Goal: Transaction & Acquisition: Purchase product/service

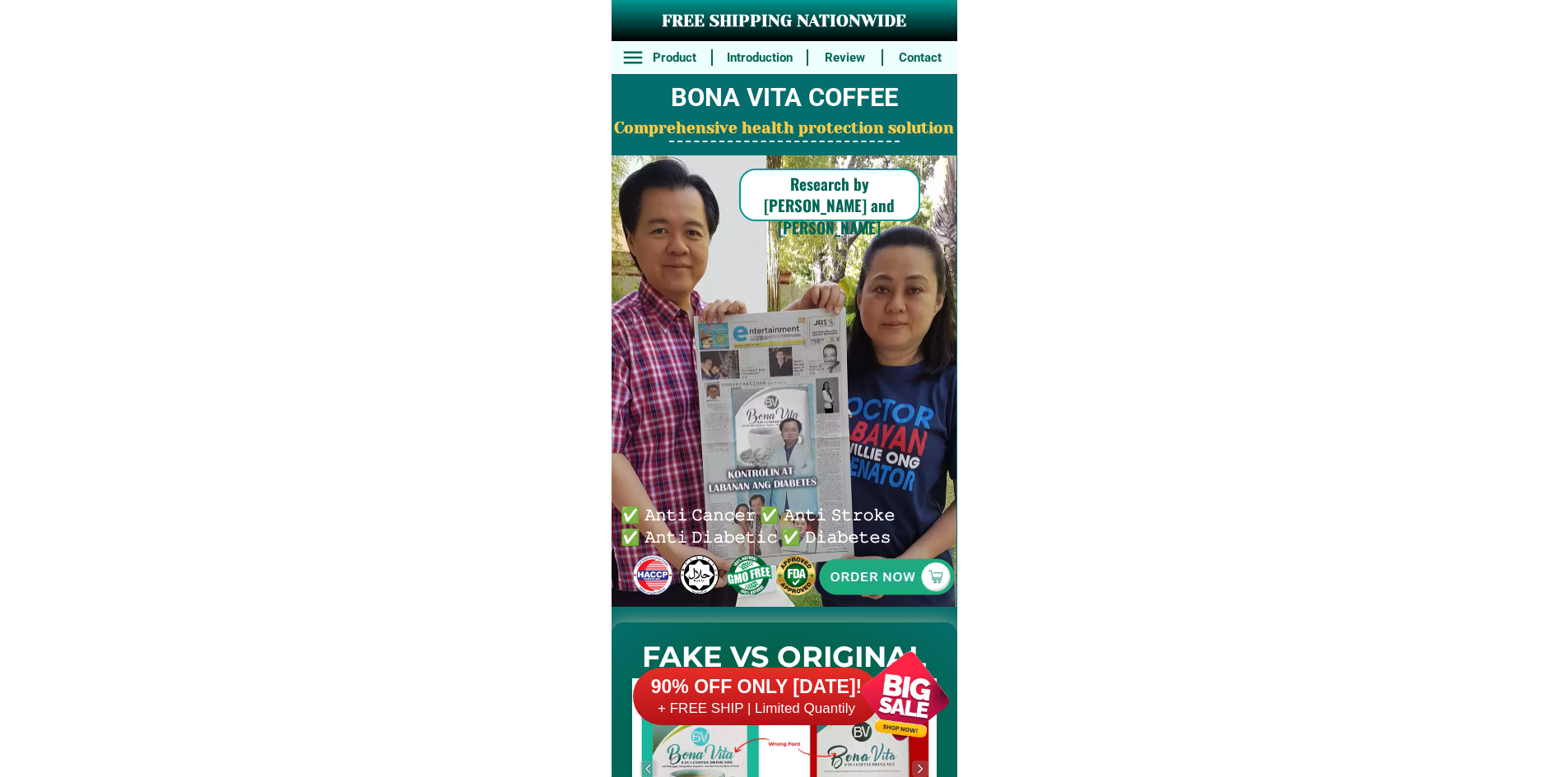
click at [826, 671] on div at bounding box center [756, 696] width 247 height 57
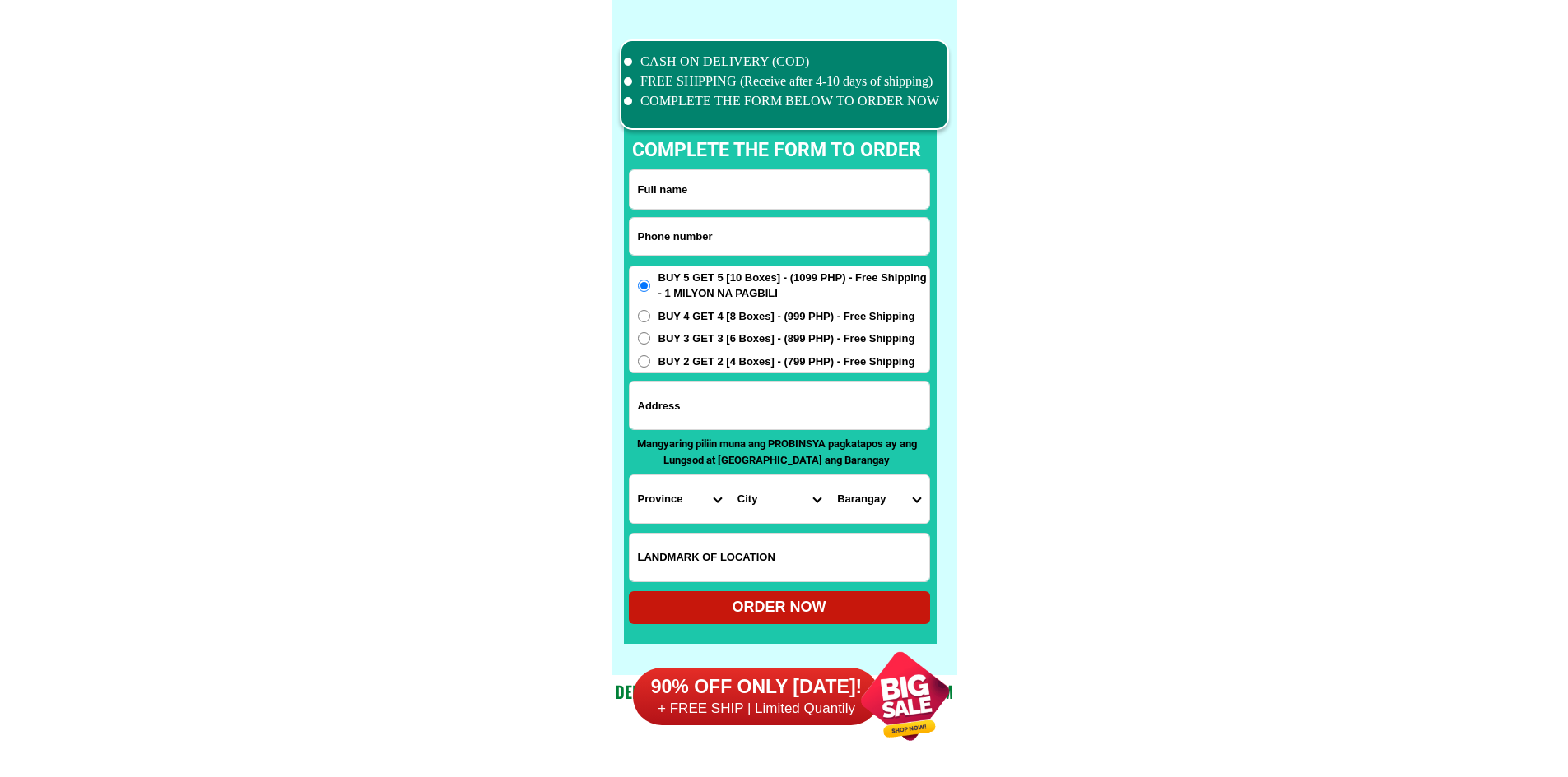
scroll to position [12788, 0]
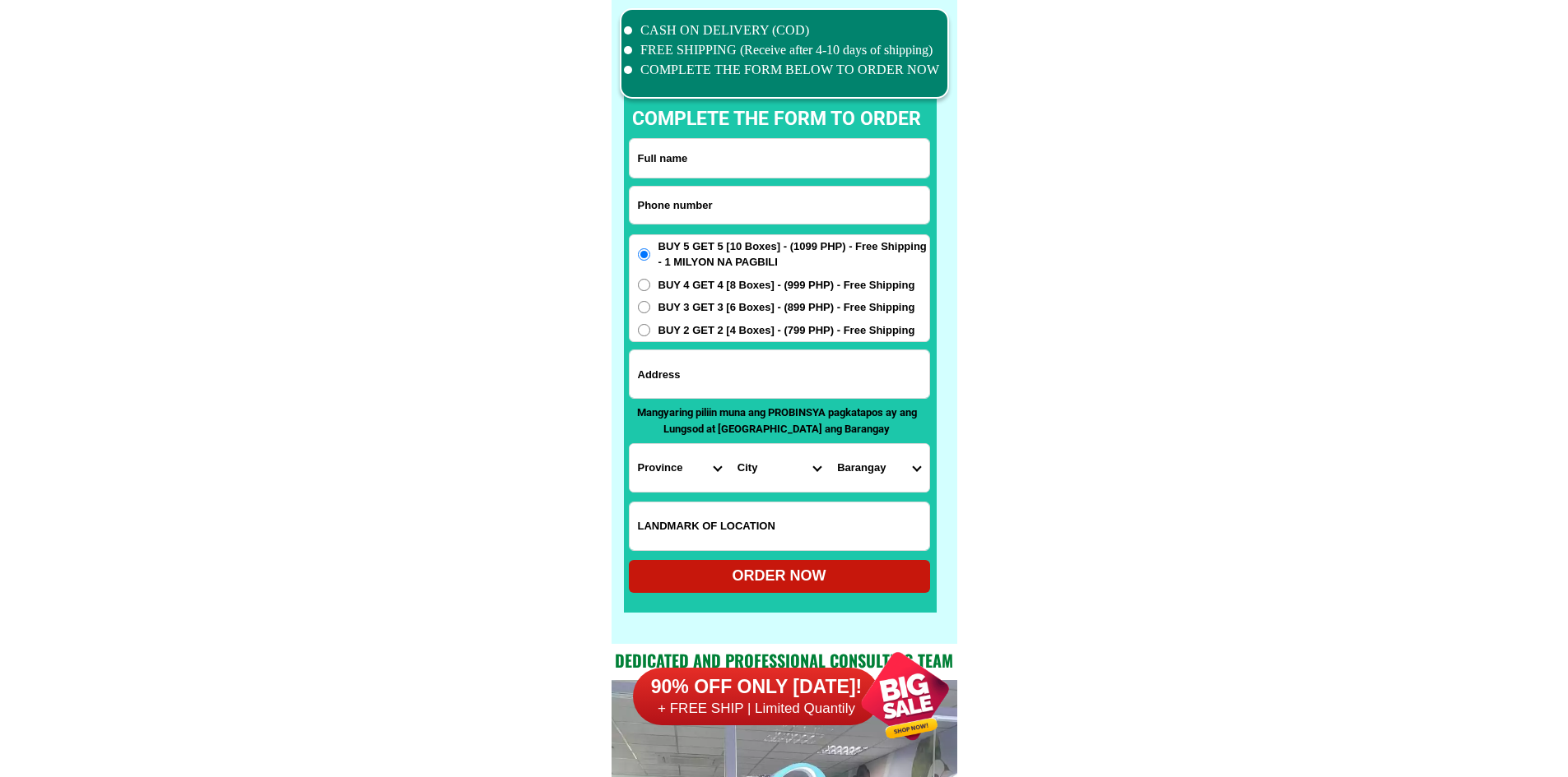
drag, startPoint x: 785, startPoint y: 210, endPoint x: 729, endPoint y: 171, distance: 68.2
click at [785, 210] on input "Input phone_number" at bounding box center [779, 205] width 300 height 37
paste input "09970867232"
type input "09970867232"
click at [742, 137] on div at bounding box center [781, 326] width 313 height 572
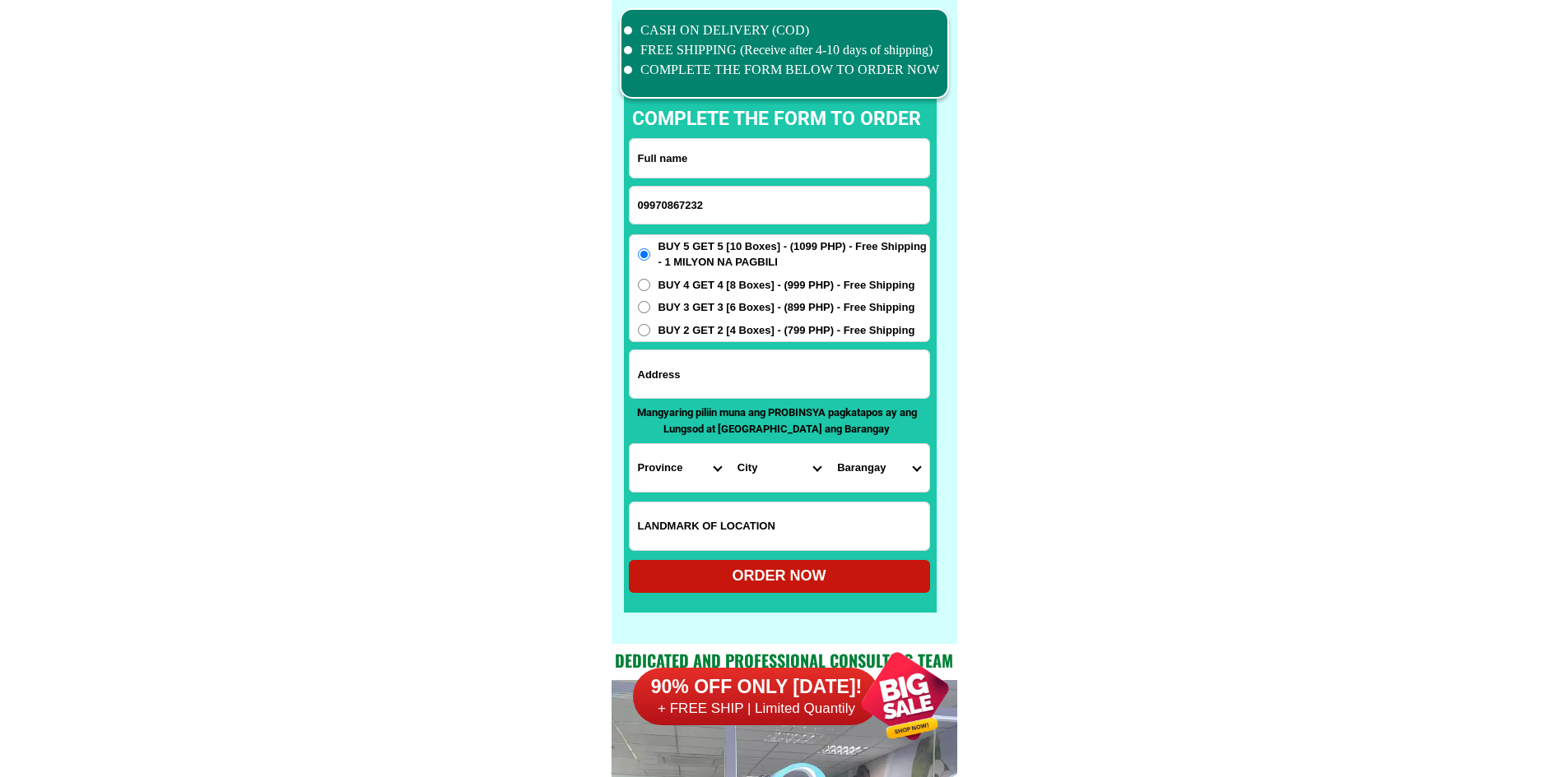
click at [737, 166] on input "Input full_name" at bounding box center [779, 158] width 300 height 38
paste input "[PERSON_NAME]"
type input "[PERSON_NAME]"
drag, startPoint x: 750, startPoint y: 373, endPoint x: 750, endPoint y: 309, distance: 64.0
click at [750, 373] on input "Input address" at bounding box center [779, 374] width 300 height 47
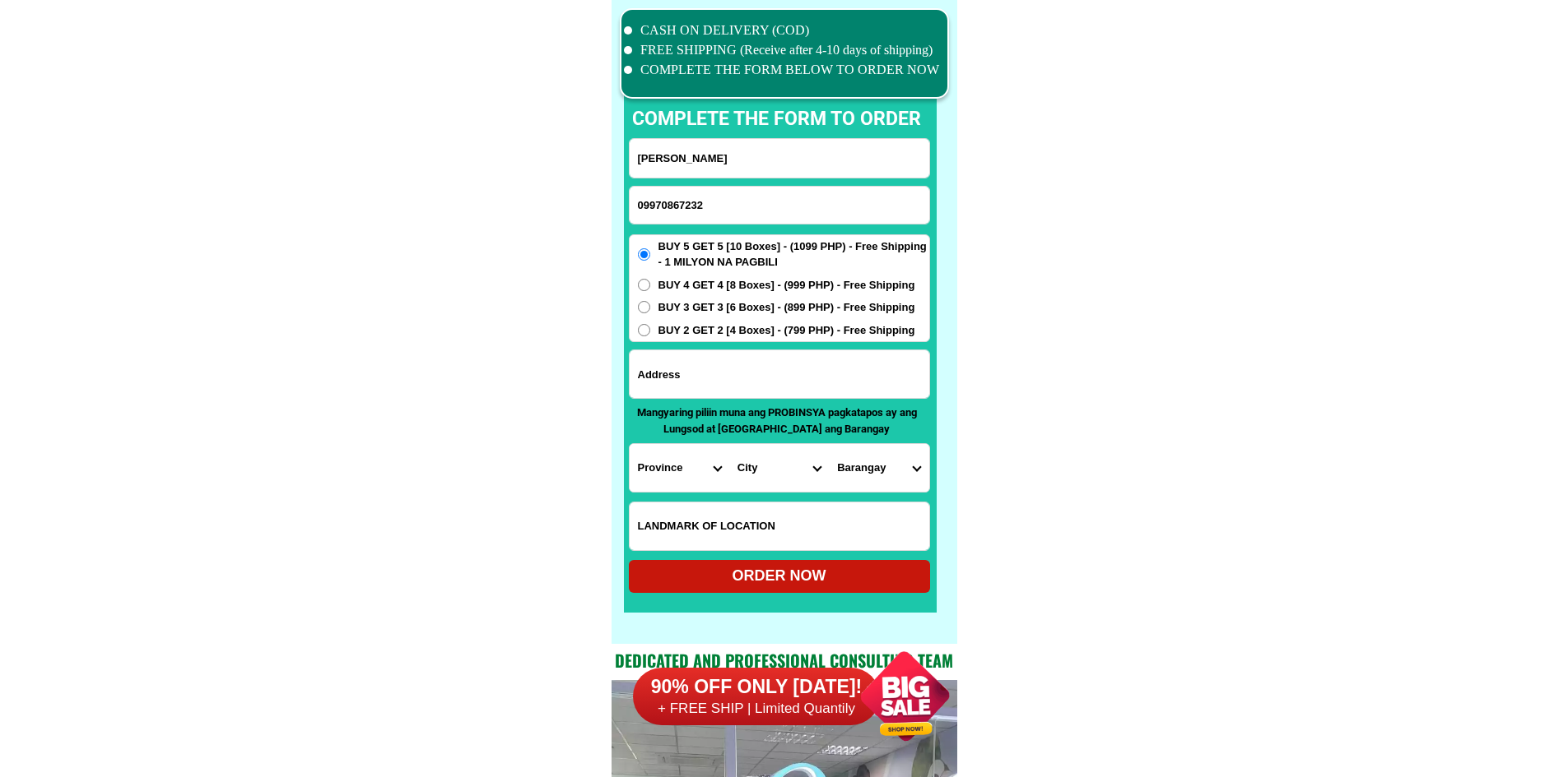
paste input "Purok Acasia kapoc matanao davao del sur Juntilla Residence"
type input "Purok Acasia kapoc matanao davao del sur Juntilla Residence"
click at [752, 287] on span "BUY 4 GET 4 [8 Boxes] - (999 PHP) - Free Shipping" at bounding box center [786, 285] width 257 height 17
click at [650, 287] on input "BUY 4 GET 4 [8 Boxes] - (999 PHP) - Free Shipping" at bounding box center [643, 285] width 12 height 12
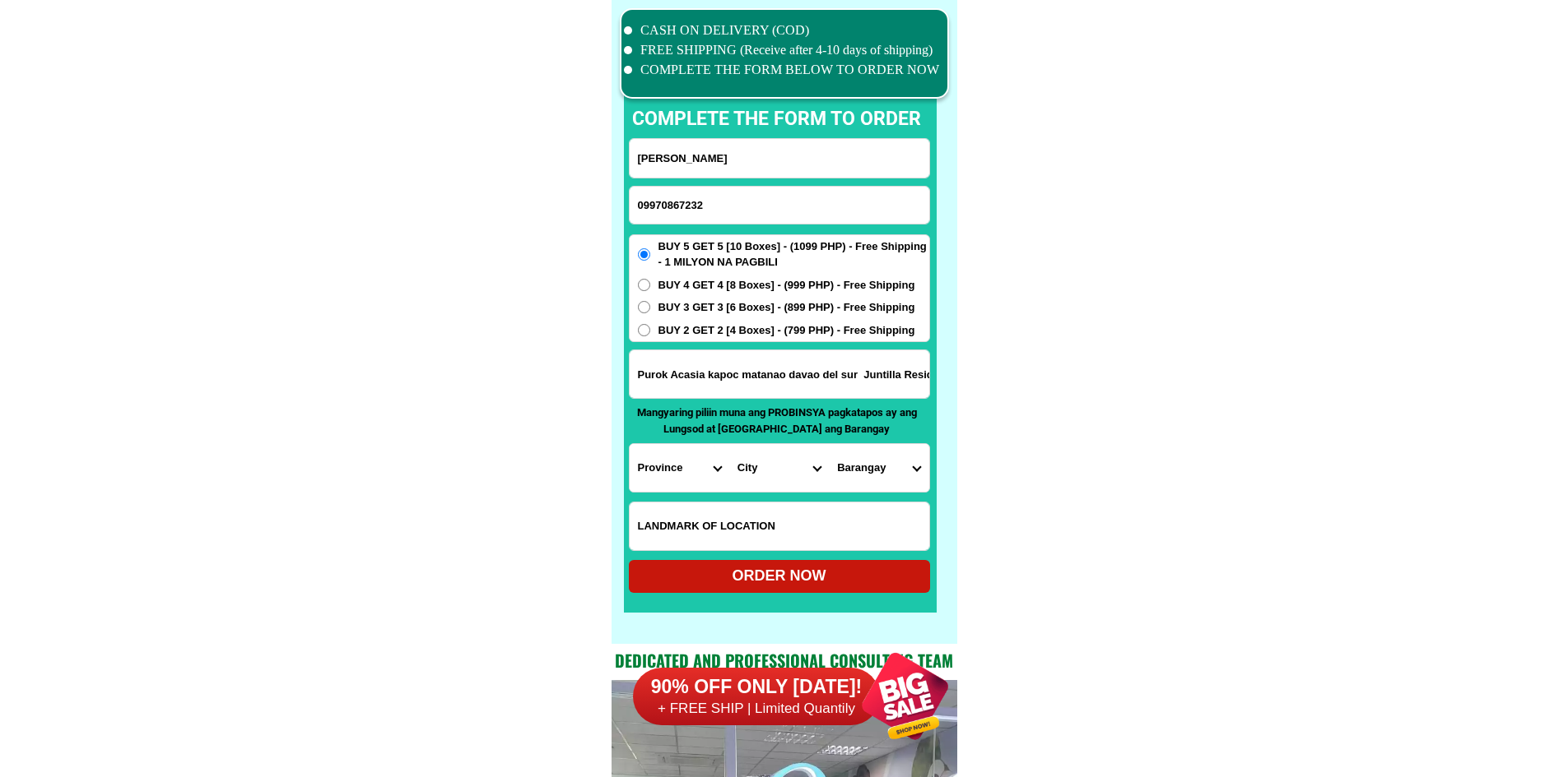
radio input "true"
click at [752, 287] on span "BUY 4 GET 4 [8 Boxes] - (999 PHP) - Free Shipping" at bounding box center [786, 285] width 257 height 17
click at [650, 287] on input "BUY 4 GET 4 [8 Boxes] - (999 PHP) - Free Shipping" at bounding box center [643, 285] width 12 height 12
click at [690, 466] on select "Province [GEOGRAPHIC_DATA] [GEOGRAPHIC_DATA][PERSON_NAME][GEOGRAPHIC_DATA][GEOG…" at bounding box center [679, 468] width 100 height 47
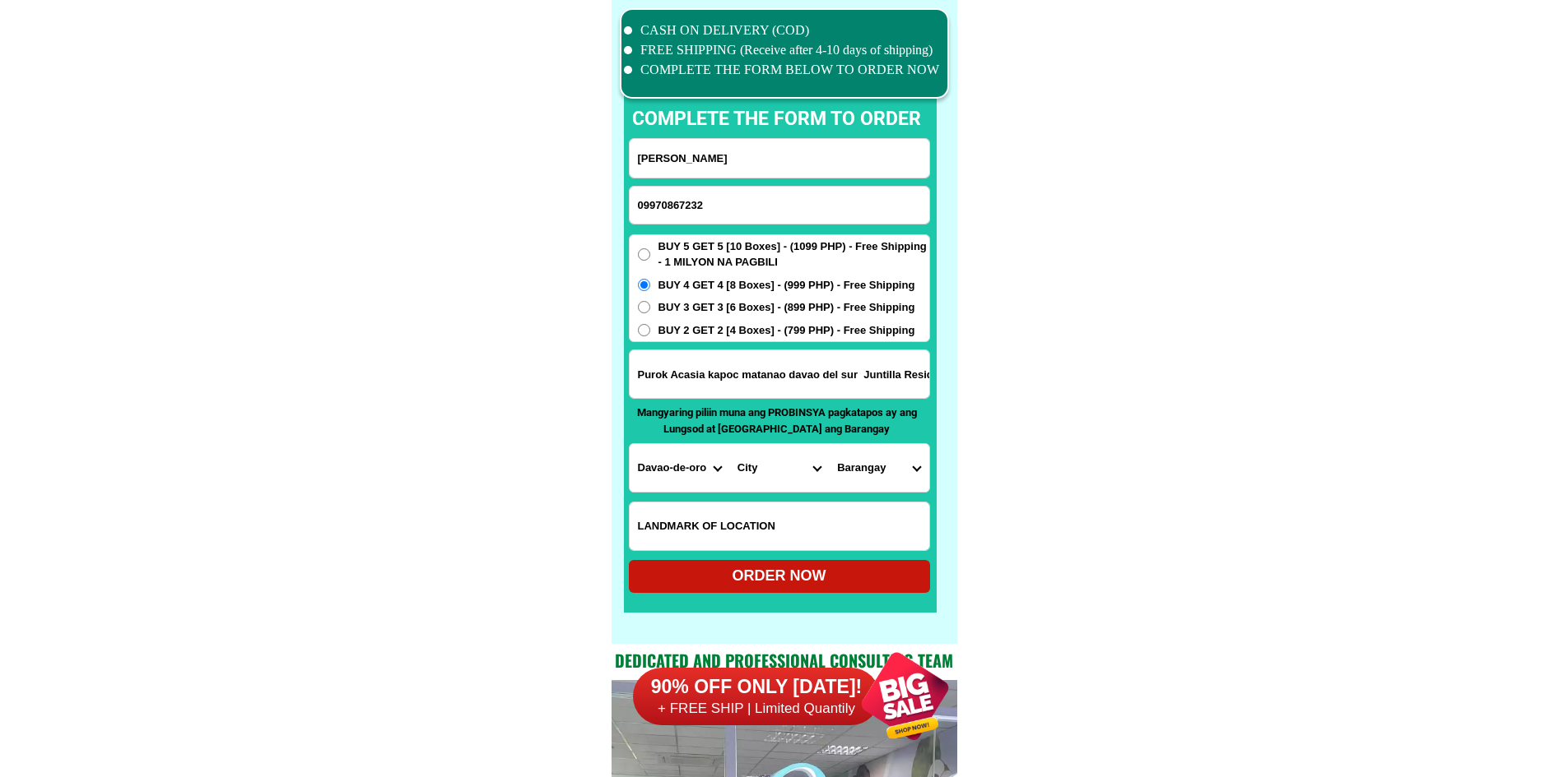
click at [690, 466] on select "Province [GEOGRAPHIC_DATA] [GEOGRAPHIC_DATA][PERSON_NAME][GEOGRAPHIC_DATA][GEOG…" at bounding box center [679, 468] width 100 height 47
select select "63_738"
drag, startPoint x: 1084, startPoint y: 465, endPoint x: 1046, endPoint y: 472, distance: 38.6
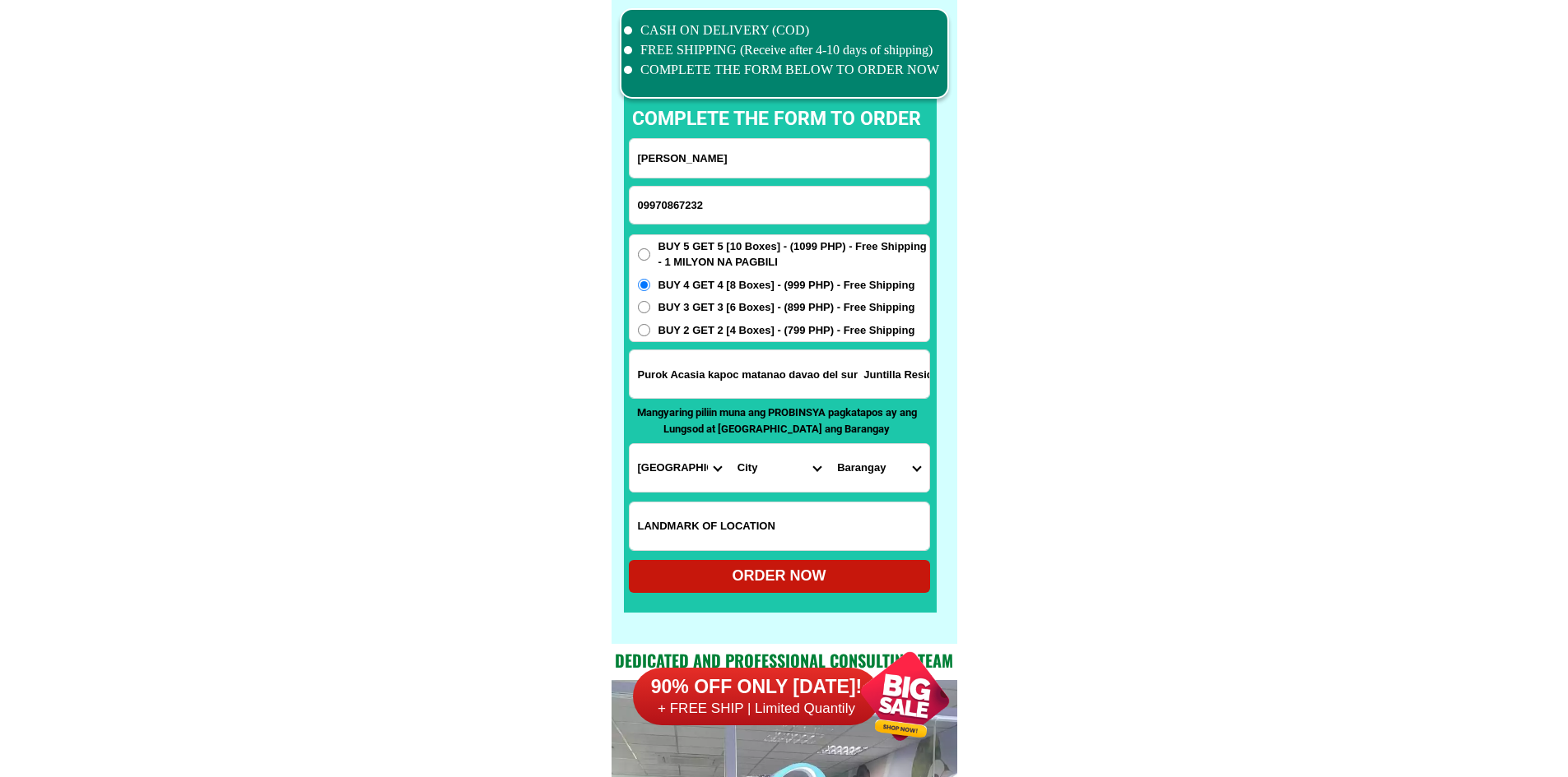
click at [782, 476] on select "City [GEOGRAPHIC_DATA] [GEOGRAPHIC_DATA]-city [GEOGRAPHIC_DATA] [GEOGRAPHIC_DAT…" at bounding box center [779, 468] width 100 height 47
select select "63_7382495"
click at [729, 444] on select "City [GEOGRAPHIC_DATA] [GEOGRAPHIC_DATA]-city [GEOGRAPHIC_DATA] [GEOGRAPHIC_DAT…" at bounding box center [779, 468] width 100 height 47
click at [889, 474] on select "Barangay Asbang Asinan Bagumbayan Bangkal Buas Buri Cabligan ([GEOGRAPHIC_DATA]…" at bounding box center [879, 468] width 100 height 47
select select "63_73824952762"
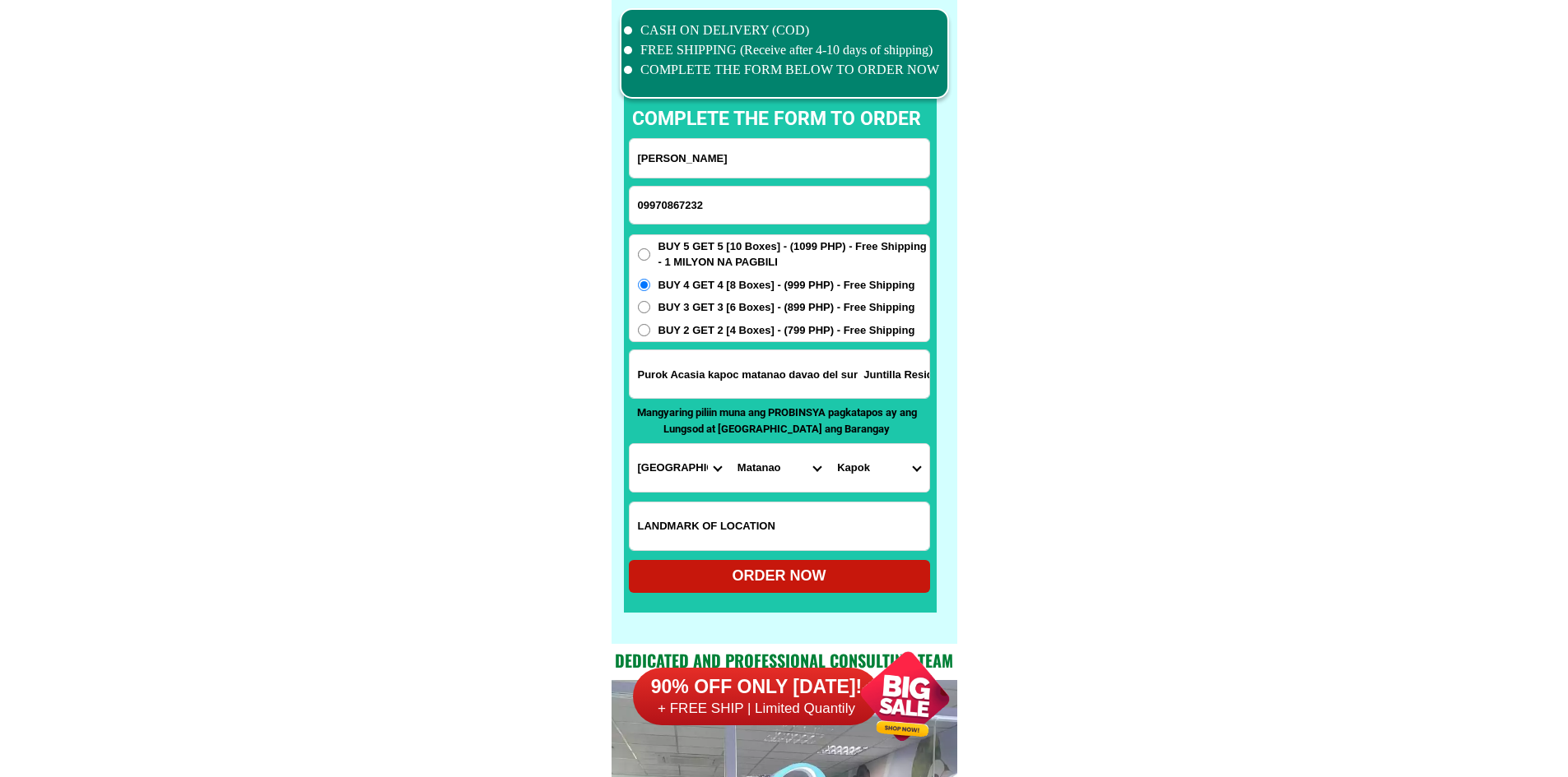
click at [862, 568] on div "ORDER NOW" at bounding box center [779, 576] width 301 height 22
radio input "true"
drag, startPoint x: 795, startPoint y: 205, endPoint x: 786, endPoint y: 202, distance: 9.5
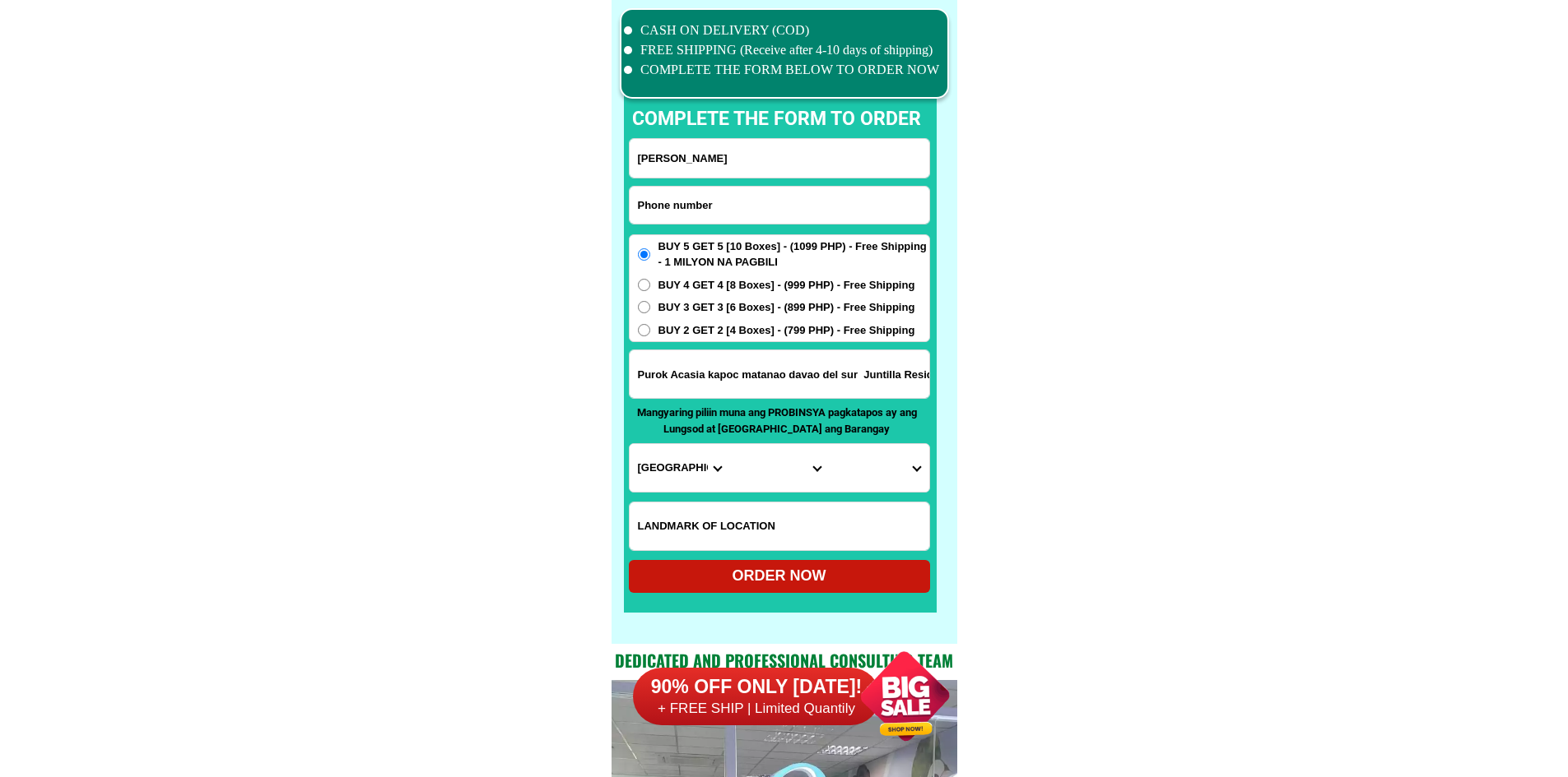
click at [795, 205] on input "Input phone_number" at bounding box center [779, 205] width 300 height 37
paste input "09984726523"
type input "09984726523"
click at [704, 154] on input "[PERSON_NAME]" at bounding box center [779, 158] width 300 height 38
paste input "[PERSON_NAME]"
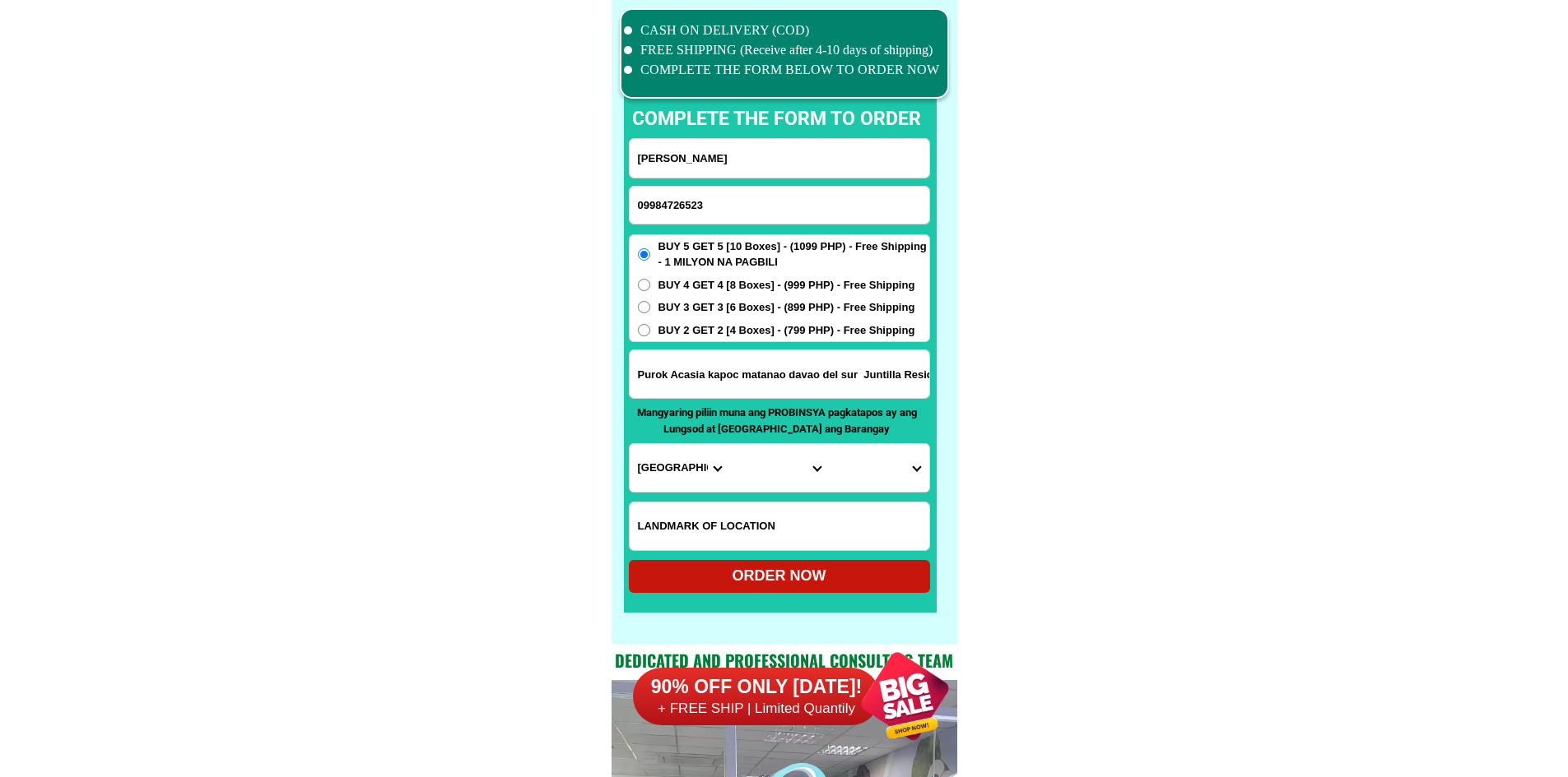
type input "[PERSON_NAME]"
click at [745, 327] on span "BUY 2 GET 2 [4 Boxes] - (799 PHP) - Free Shipping" at bounding box center [786, 331] width 257 height 17
click at [650, 327] on input "BUY 2 GET 2 [4 Boxes] - (799 PHP) - Free Shipping" at bounding box center [643, 330] width 12 height 12
radio input "true"
click at [735, 379] on input "Input address" at bounding box center [779, 374] width 300 height 47
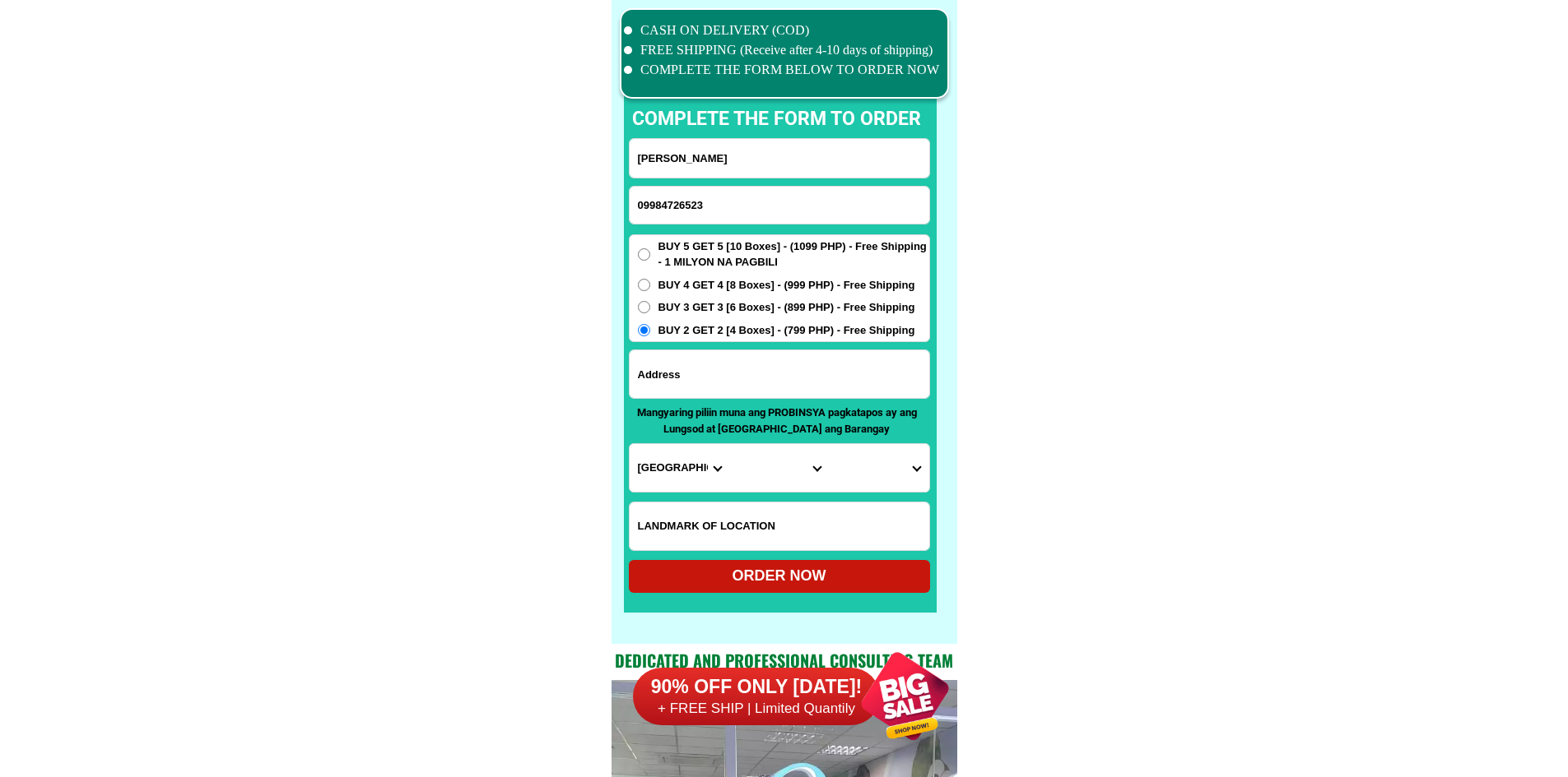
paste input "[STREET_ADDRESS] [PERSON_NAME] ,"
type input "[STREET_ADDRESS] [PERSON_NAME] ,"
click at [697, 466] on select "Province [GEOGRAPHIC_DATA] [GEOGRAPHIC_DATA][PERSON_NAME][GEOGRAPHIC_DATA][GEOG…" at bounding box center [679, 468] width 100 height 47
select select "63_219"
click at [769, 470] on select "City" at bounding box center [779, 468] width 100 height 47
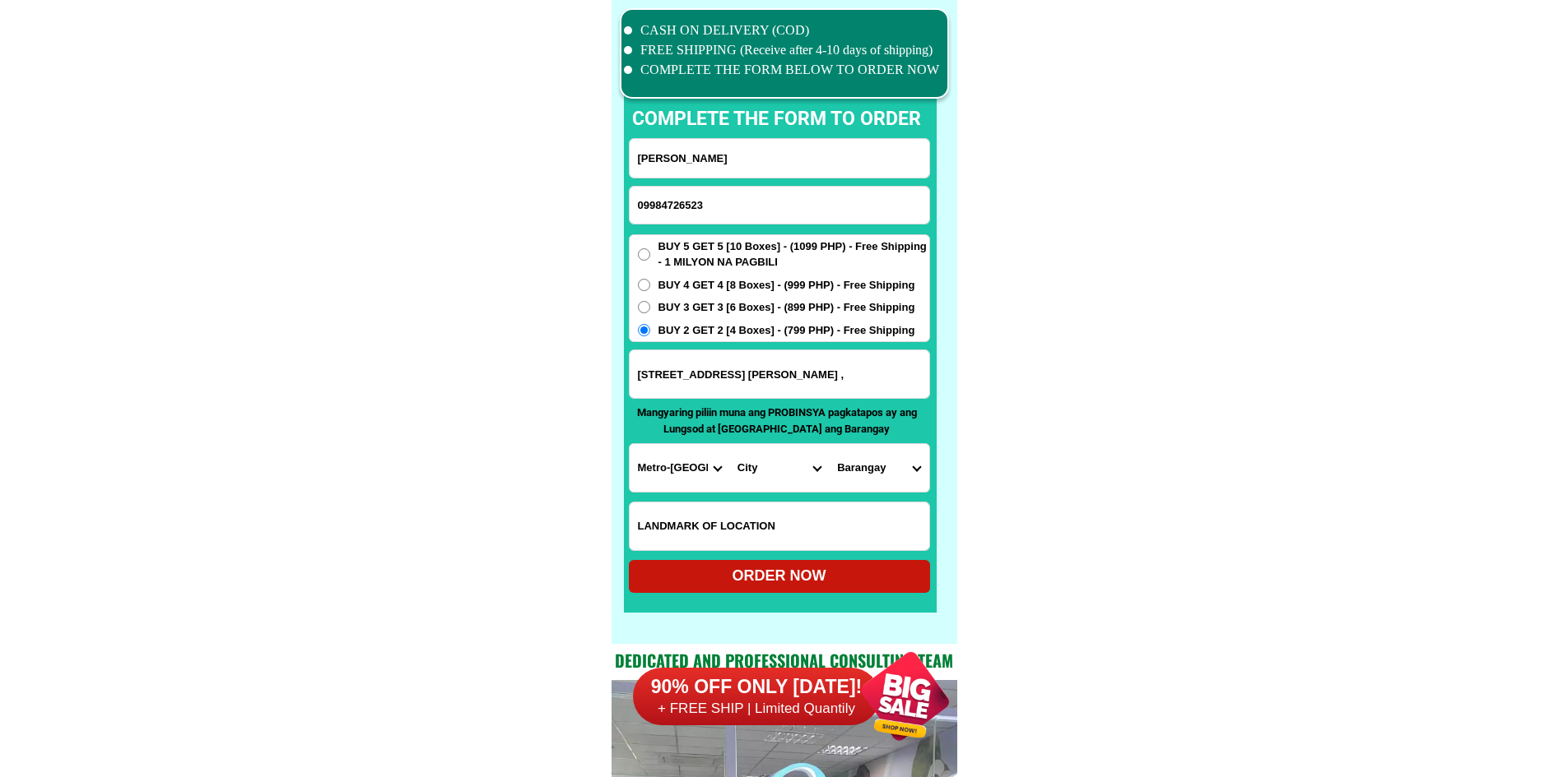
select select "63_2191080"
click at [948, 468] on div "CASH ON DELIVERY (COD) FREE SHIPPING (Receive after 4-10 days of shipping) COMP…" at bounding box center [784, 322] width 345 height 644
click at [890, 472] on select "[GEOGRAPHIC_DATA] Bagbaguin Balangkas Bignay [PERSON_NAME] Canumay [GEOGRAPHIC_…" at bounding box center [879, 468] width 100 height 47
select select "63_21910809380"
drag, startPoint x: 1019, startPoint y: 486, endPoint x: 965, endPoint y: 512, distance: 59.9
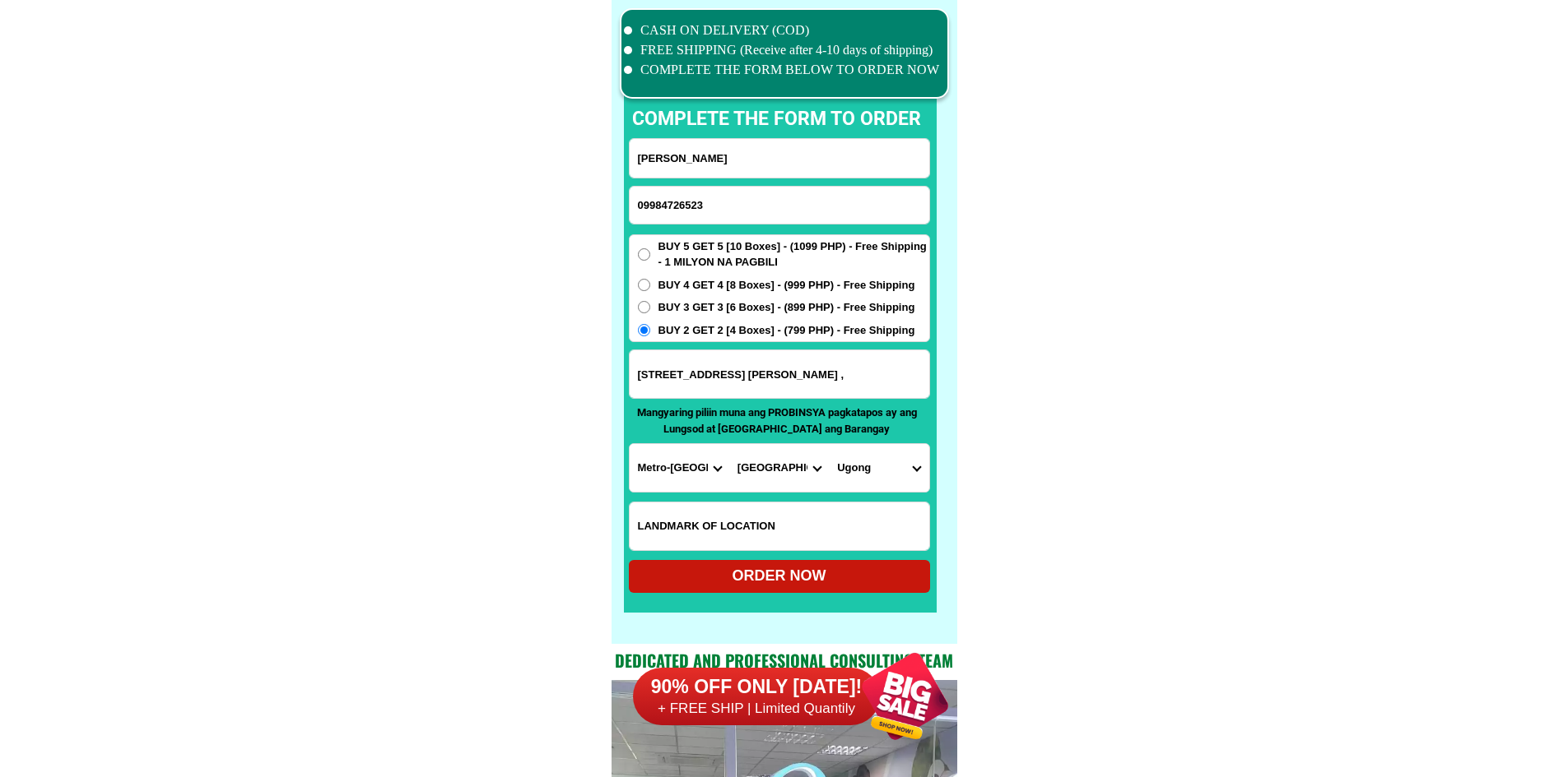
click at [841, 566] on div "ORDER NOW" at bounding box center [779, 577] width 301 height 33
type input "[PERSON_NAME]"
type input "[STREET_ADDRESS] [PERSON_NAME] ,"
radio input "true"
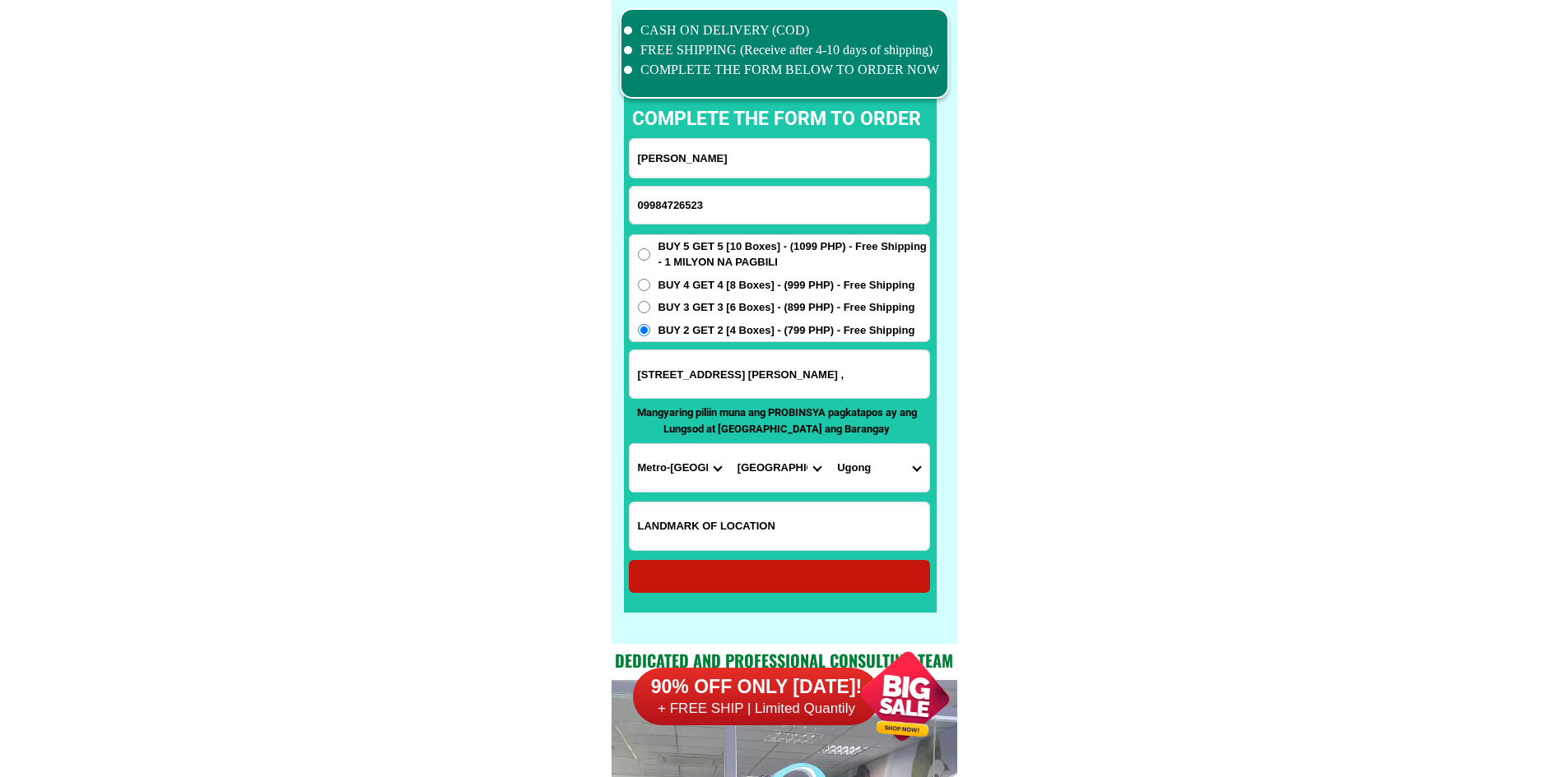
radio input "true"
